Goal: Information Seeking & Learning: Learn about a topic

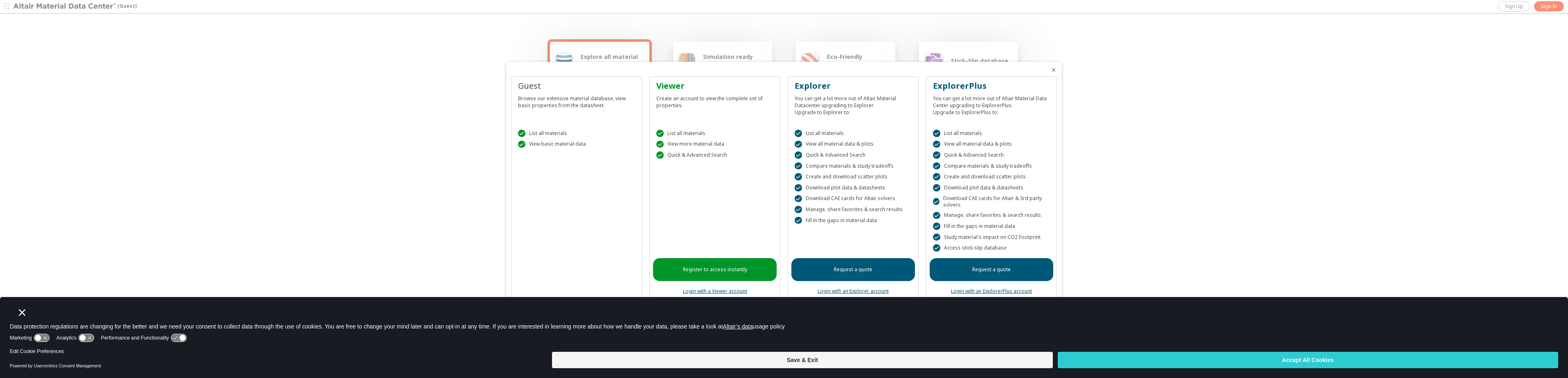
click at [1057, 68] on span "Close" at bounding box center [1053, 70] width 10 height 7
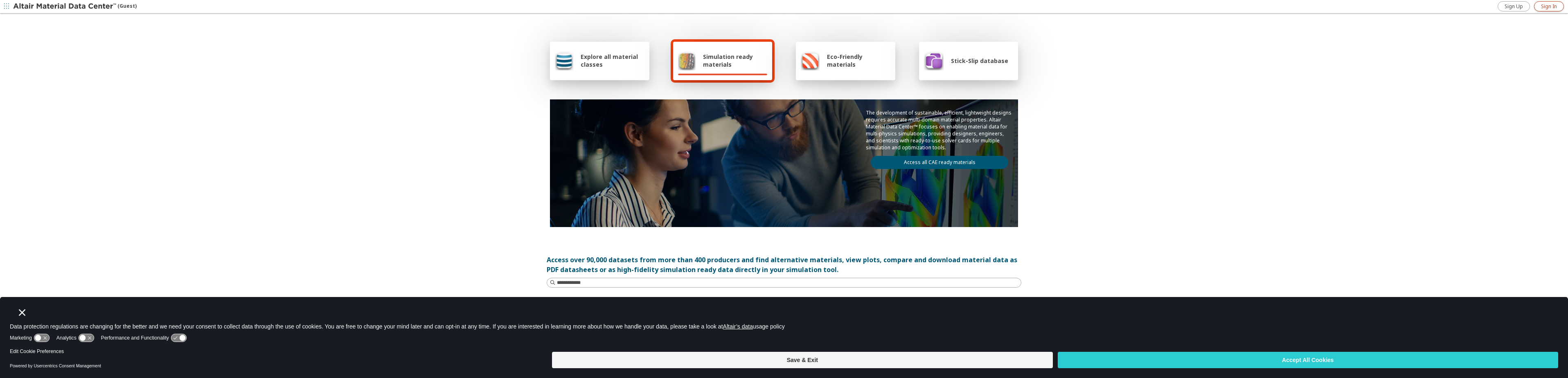
click at [1551, 4] on span "Sign In" at bounding box center [1548, 6] width 16 height 7
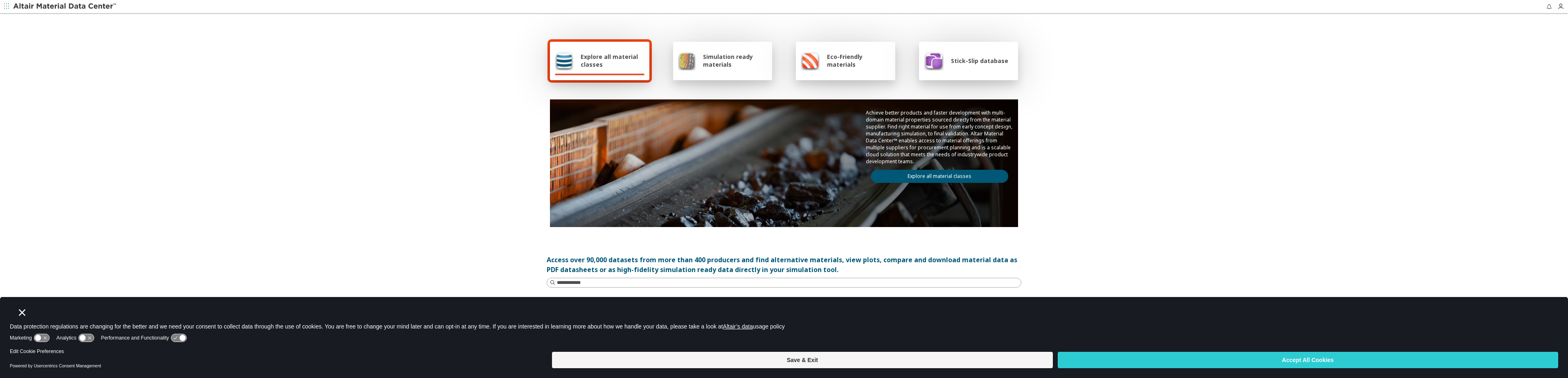
click at [930, 171] on link "Explore all material classes" at bounding box center [939, 176] width 137 height 13
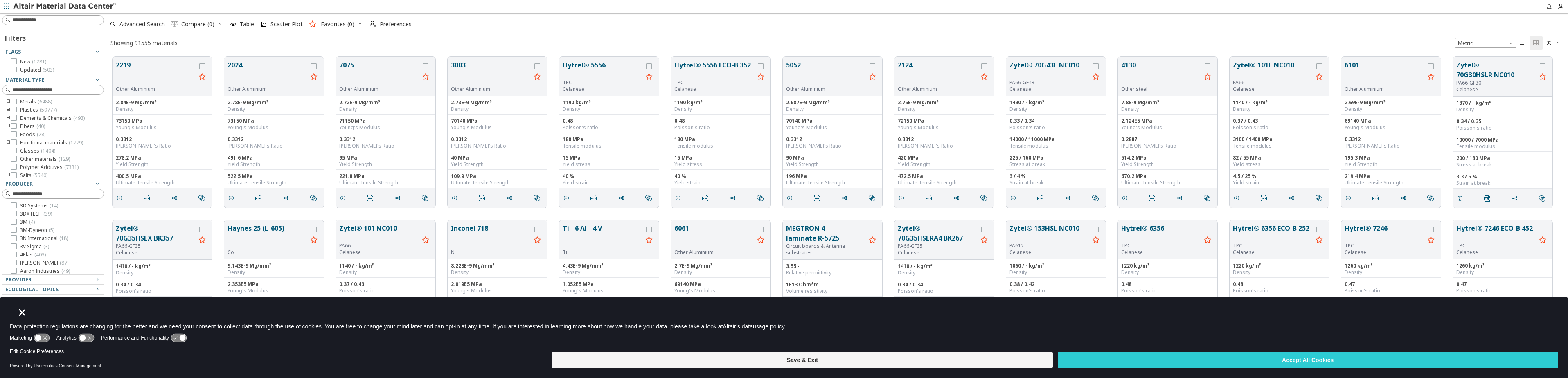
scroll to position [7, 7]
click at [61, 21] on input at bounding box center [58, 20] width 92 height 8
type input "*******"
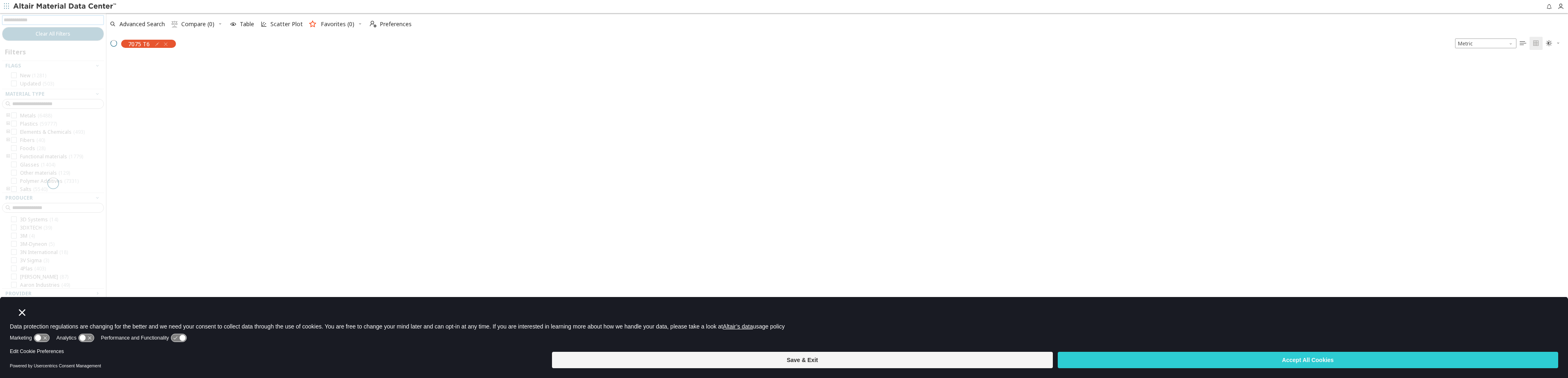
scroll to position [296, 1455]
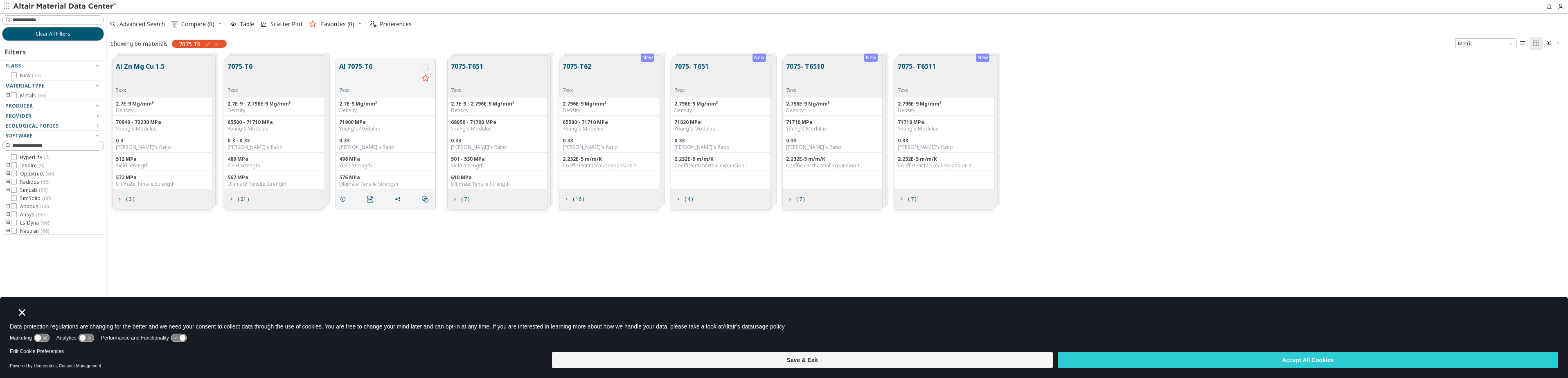
click at [300, 82] on div "7075-T6 7xxx" at bounding box center [274, 77] width 100 height 39
click at [361, 88] on div "7xxx" at bounding box center [379, 90] width 80 height 7
click at [343, 197] on icon "grid" at bounding box center [343, 199] width 7 height 7
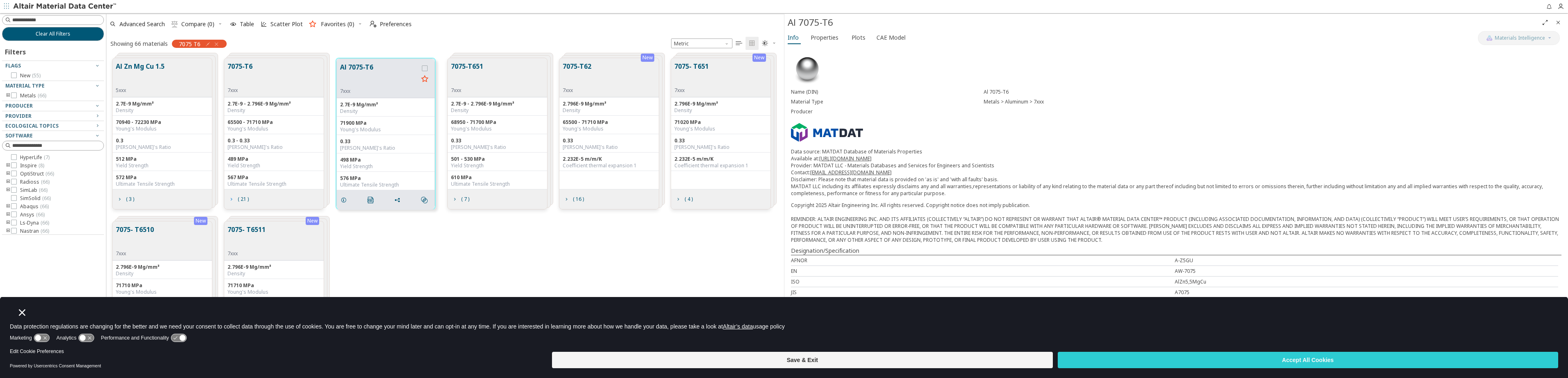
click at [245, 200] on span "( 21 )" at bounding box center [243, 199] width 11 height 5
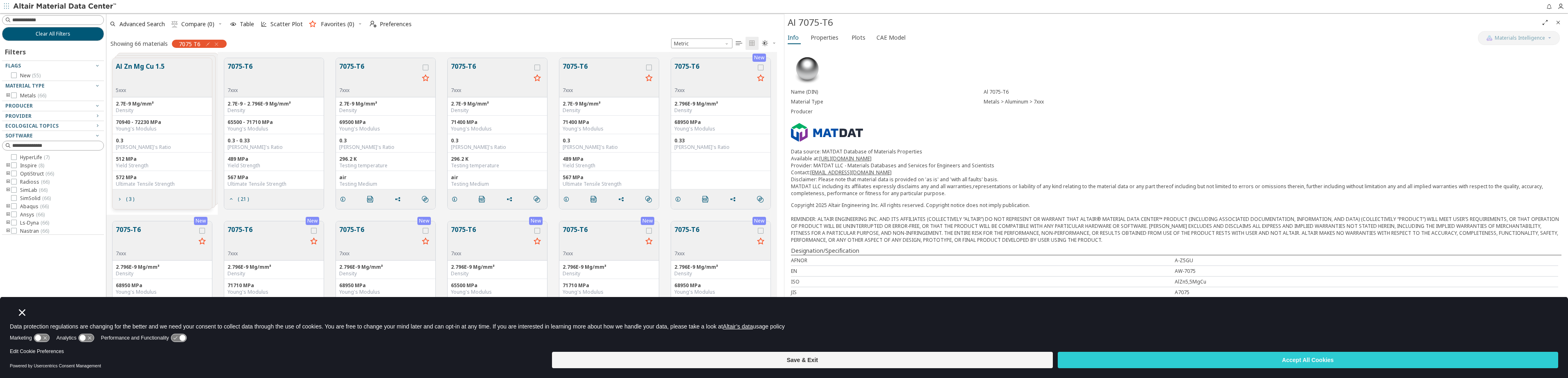
scroll to position [123, 0]
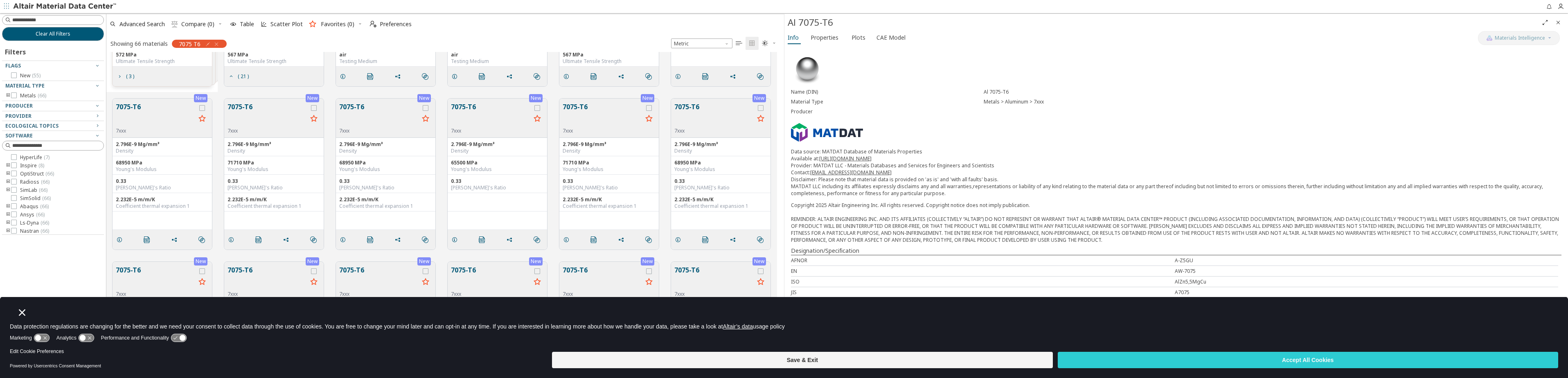
click at [727, 131] on div "7xxx" at bounding box center [714, 130] width 80 height 7
click at [695, 134] on div "7075-T6 7xxx" at bounding box center [721, 118] width 100 height 39
click at [678, 236] on icon "grid" at bounding box center [677, 239] width 7 height 7
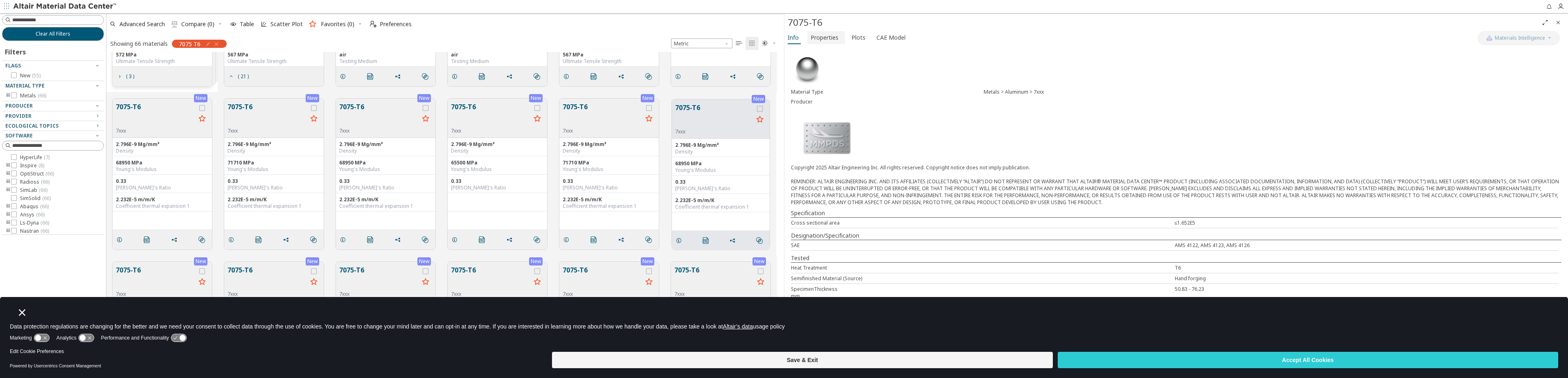
click at [825, 38] on span "Properties" at bounding box center [825, 37] width 28 height 13
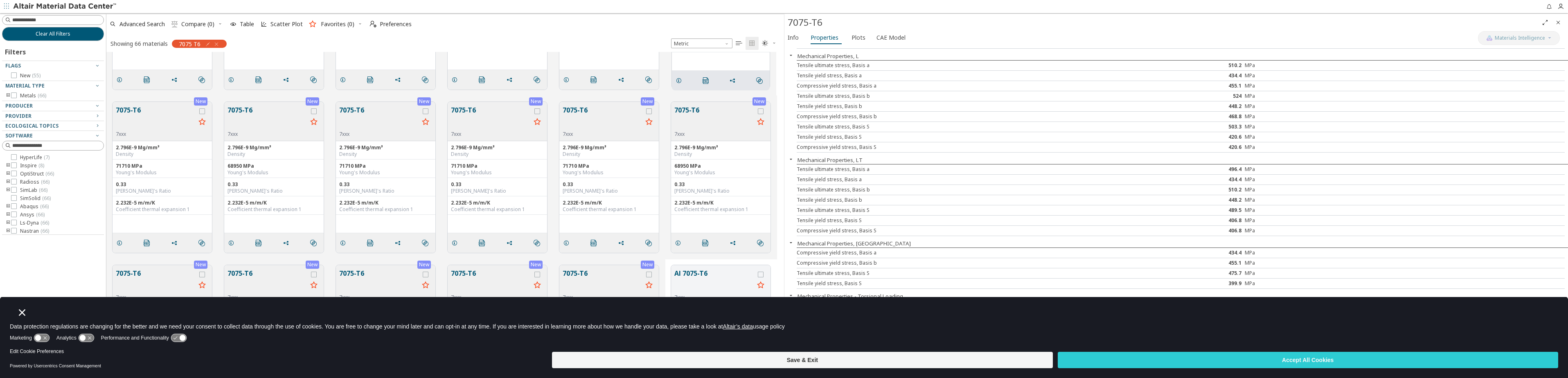
scroll to position [286, 0]
click at [363, 147] on div "2.796E-9 Mg/mm³" at bounding box center [386, 144] width 93 height 7
click at [346, 238] on icon "grid" at bounding box center [343, 239] width 7 height 7
click at [232, 236] on icon "grid" at bounding box center [231, 239] width 7 height 7
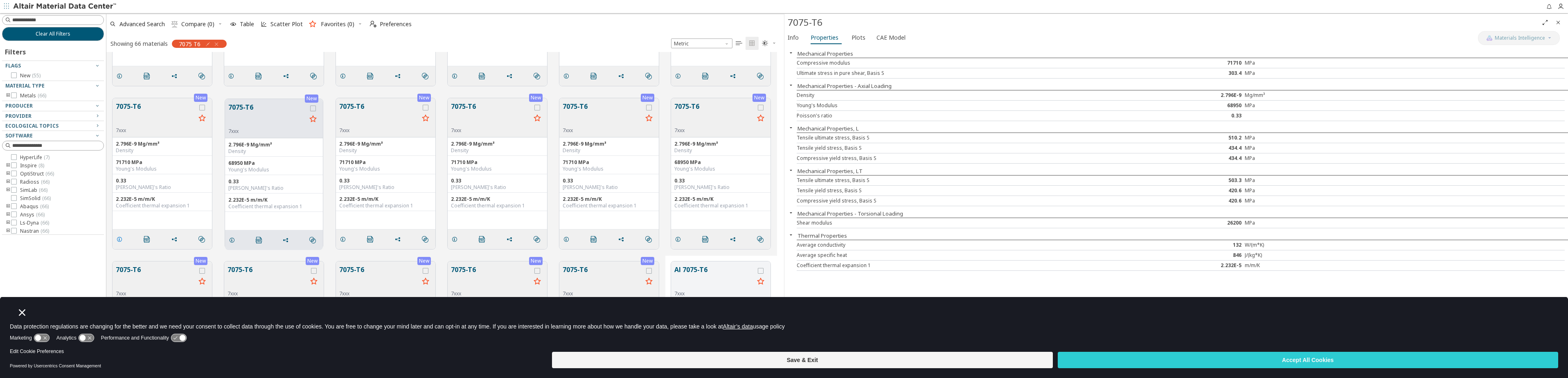
click at [119, 236] on icon "grid" at bounding box center [119, 239] width 7 height 7
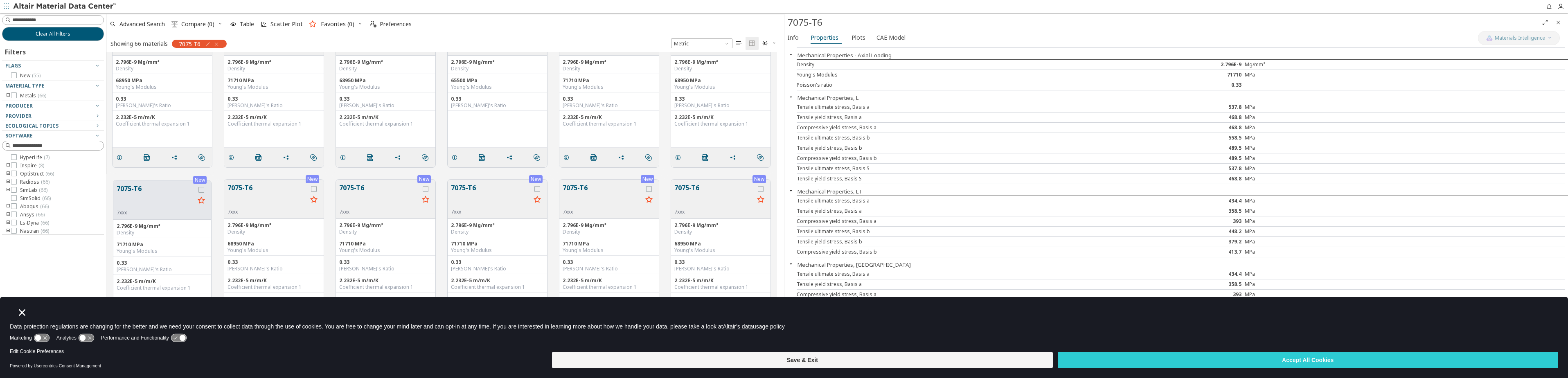
scroll to position [205, 0]
click at [678, 155] on icon "grid" at bounding box center [677, 158] width 7 height 7
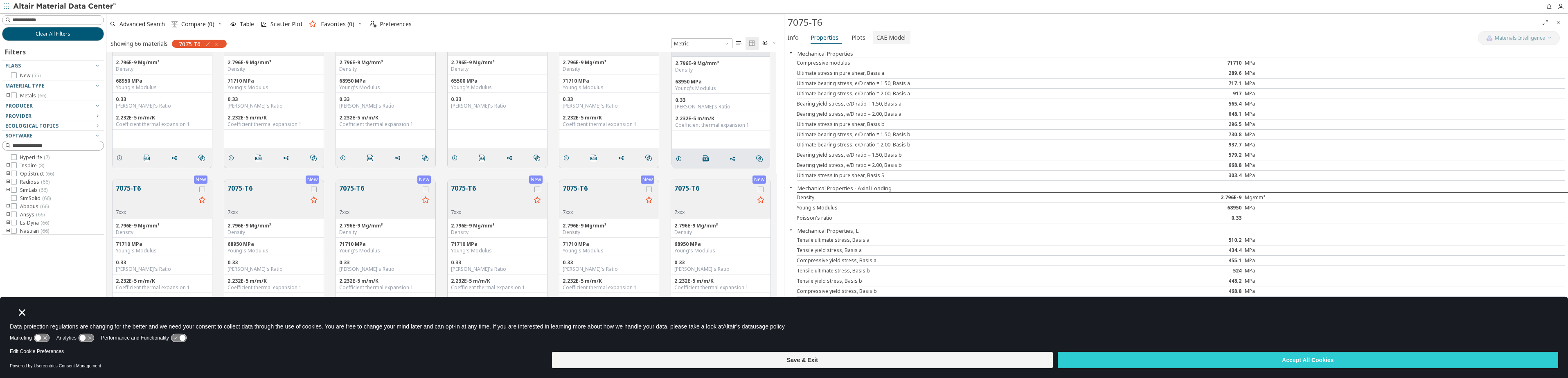
click at [888, 32] on span "CAE Model" at bounding box center [891, 37] width 29 height 13
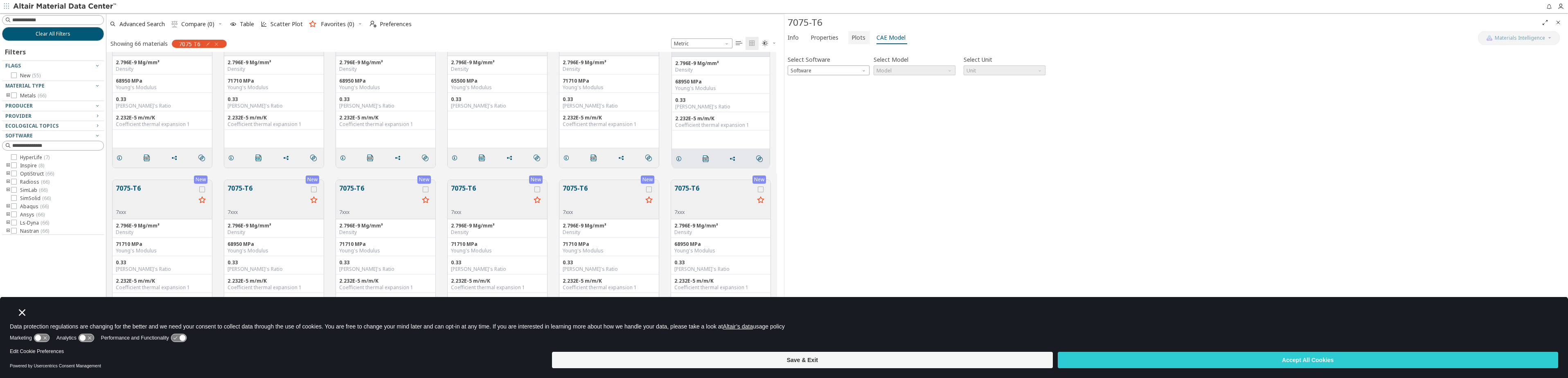
click at [855, 39] on span "Plots" at bounding box center [858, 37] width 14 height 13
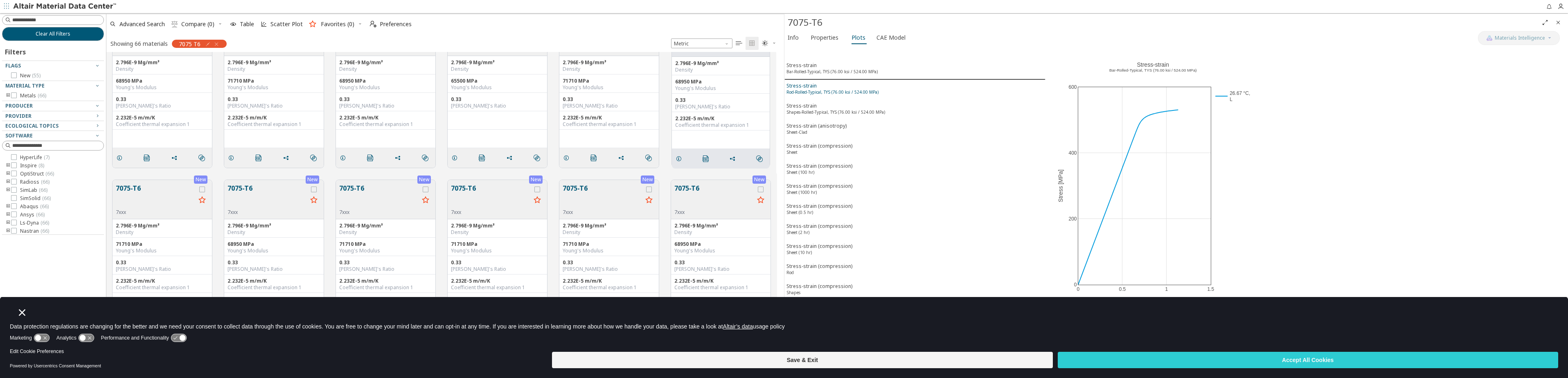
click at [813, 91] on sup "Rod-Rolled-Typical, TYS (76.00 ksi / 524.00 MPa)" at bounding box center [832, 92] width 92 height 6
click at [821, 118] on button "Stress-strain Shapes-Rolled-Typical, TYS (76.00 ksi / 524.00 MPa)" at bounding box center [915, 110] width 261 height 20
click at [825, 136] on div "Stress-strain (anisotropy) Sheet-Clad" at bounding box center [816, 130] width 60 height 15
click at [836, 154] on div "Stress-strain (compression) Sheet" at bounding box center [819, 150] width 66 height 15
click at [885, 40] on span "CAE Model" at bounding box center [891, 37] width 29 height 13
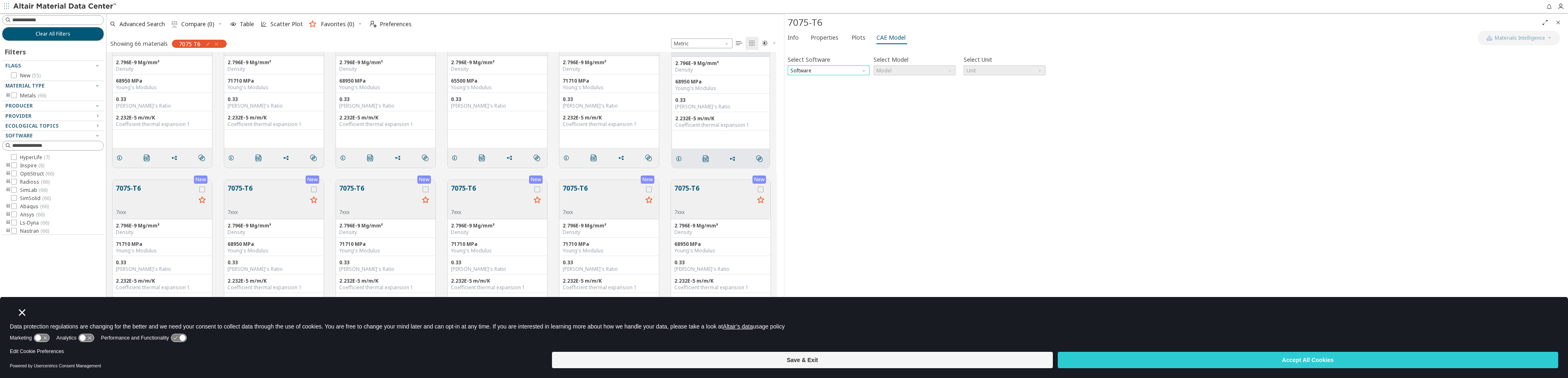
click at [835, 71] on span "Software" at bounding box center [828, 70] width 82 height 10
click at [821, 83] on span "OptiStruct" at bounding box center [828, 81] width 75 height 6
click at [942, 68] on span "Model" at bounding box center [915, 70] width 82 height 10
click at [891, 91] on span "MatS1" at bounding box center [885, 90] width 15 height 7
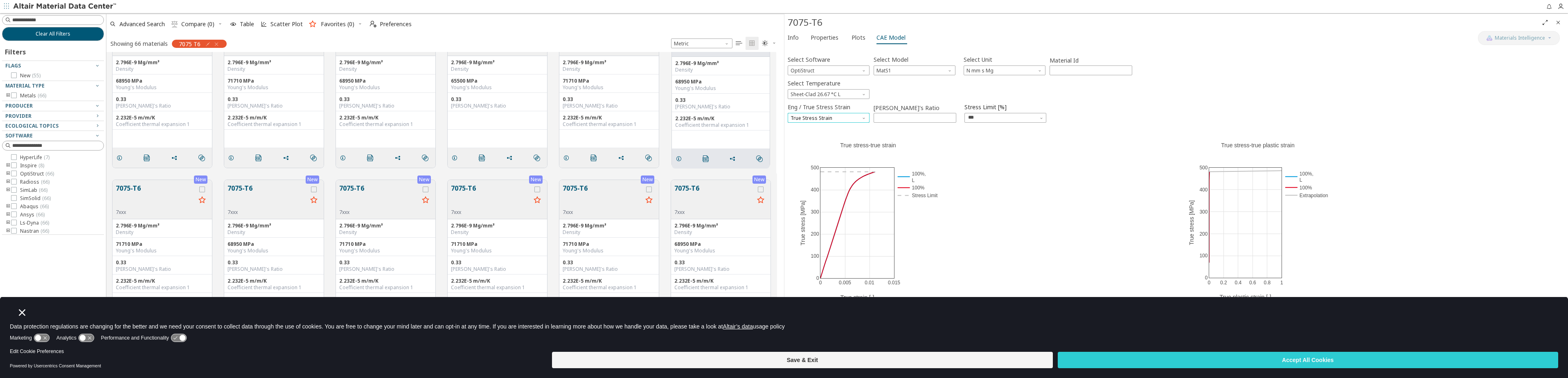
click at [840, 116] on span "True Stress Strain" at bounding box center [828, 118] width 82 height 10
click at [827, 127] on span "Engineer Stress Strain" at bounding box center [817, 128] width 52 height 7
click at [840, 111] on label "Eng / True Stress Strain" at bounding box center [819, 107] width 62 height 12
click at [834, 116] on span "Engineer Stress Strain" at bounding box center [828, 118] width 82 height 10
click at [814, 140] on span "True Stress Strain" at bounding box center [813, 137] width 42 height 7
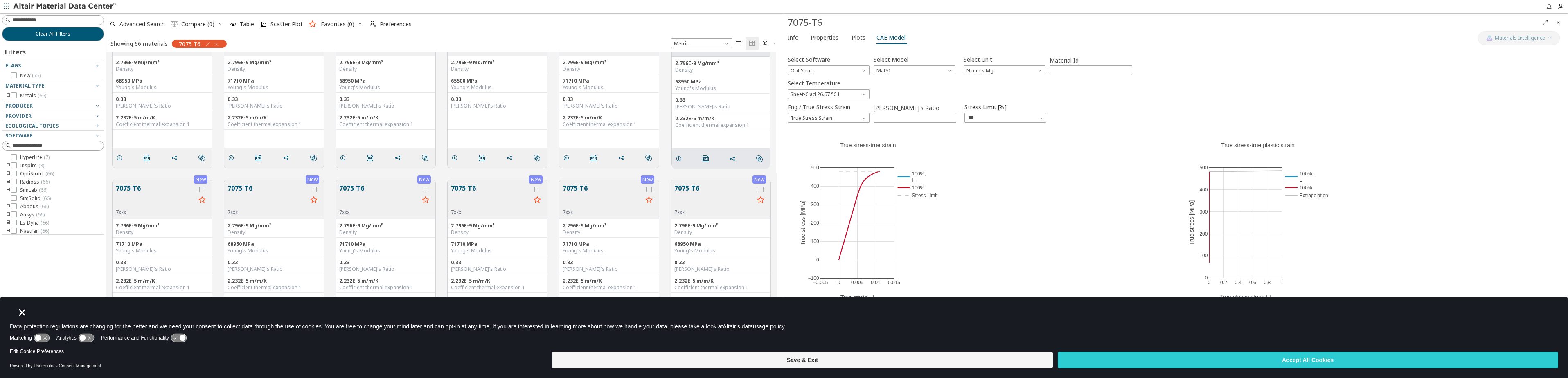
click at [1083, 212] on div "−0.005 0 0.005 0.01 0.015 −100 0 100 200 300 400 500 100%, L 100% Stress Limit …" at bounding box center [982, 218] width 389 height 184
click at [949, 205] on div "−0.04 −0.02 0 0.02 0.04 0.06 −2000 −1000 0 1000 2000 100%, L 100% Stress Limit …" at bounding box center [982, 218] width 389 height 184
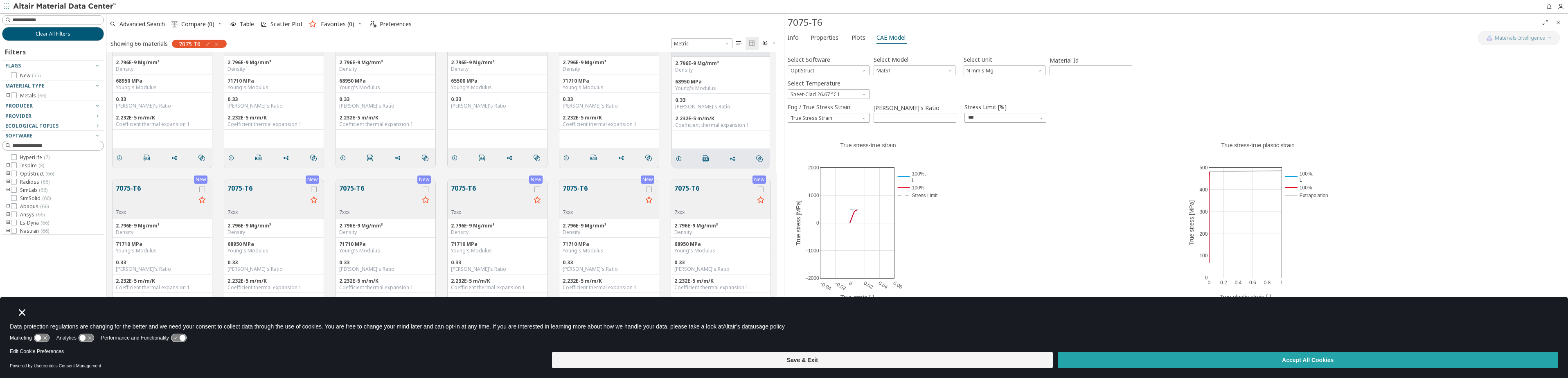
click at [1174, 367] on button "Accept All Cookies" at bounding box center [1308, 360] width 500 height 16
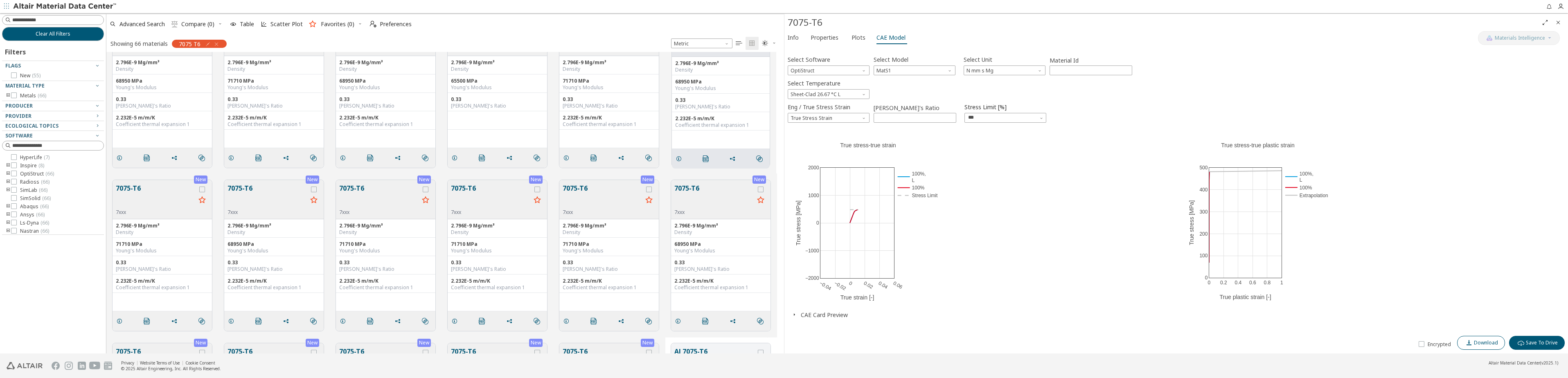
click at [1473, 340] on icon "button" at bounding box center [1469, 343] width 7 height 7
